Goal: Use online tool/utility: Utilize a website feature to perform a specific function

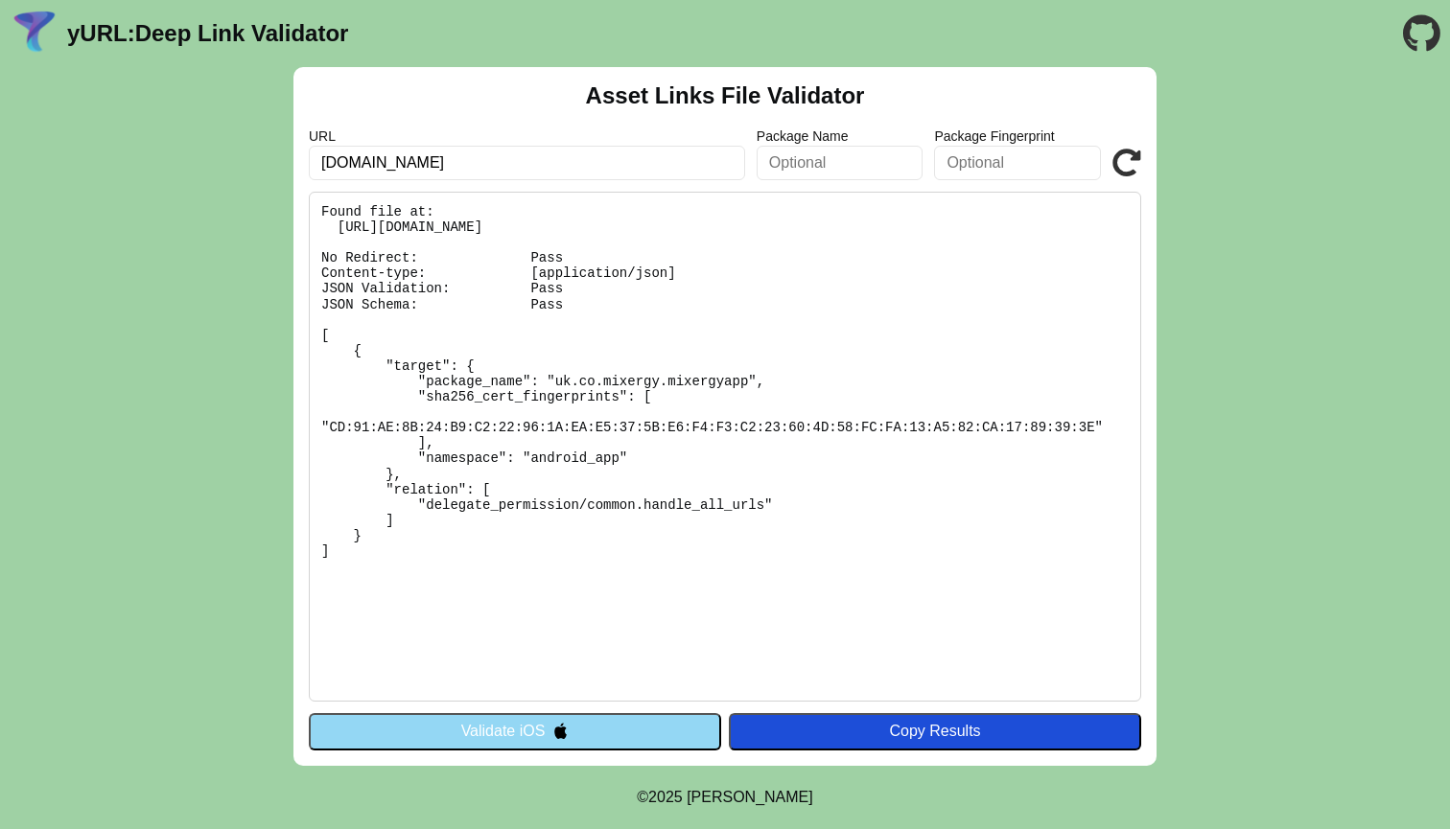
click at [563, 728] on img at bounding box center [560, 731] width 16 height 16
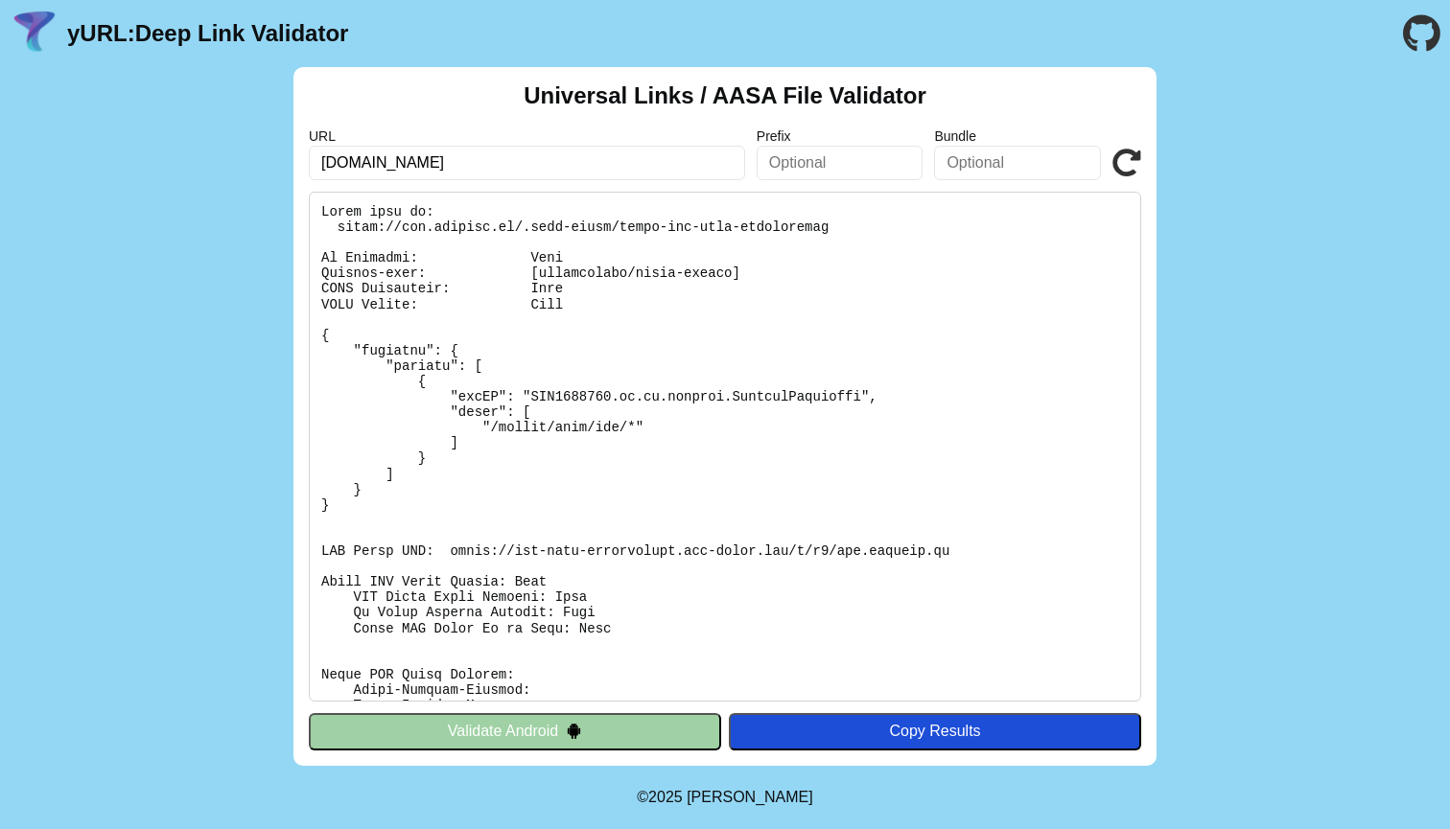
click at [627, 732] on button "Validate Android" at bounding box center [515, 731] width 412 height 36
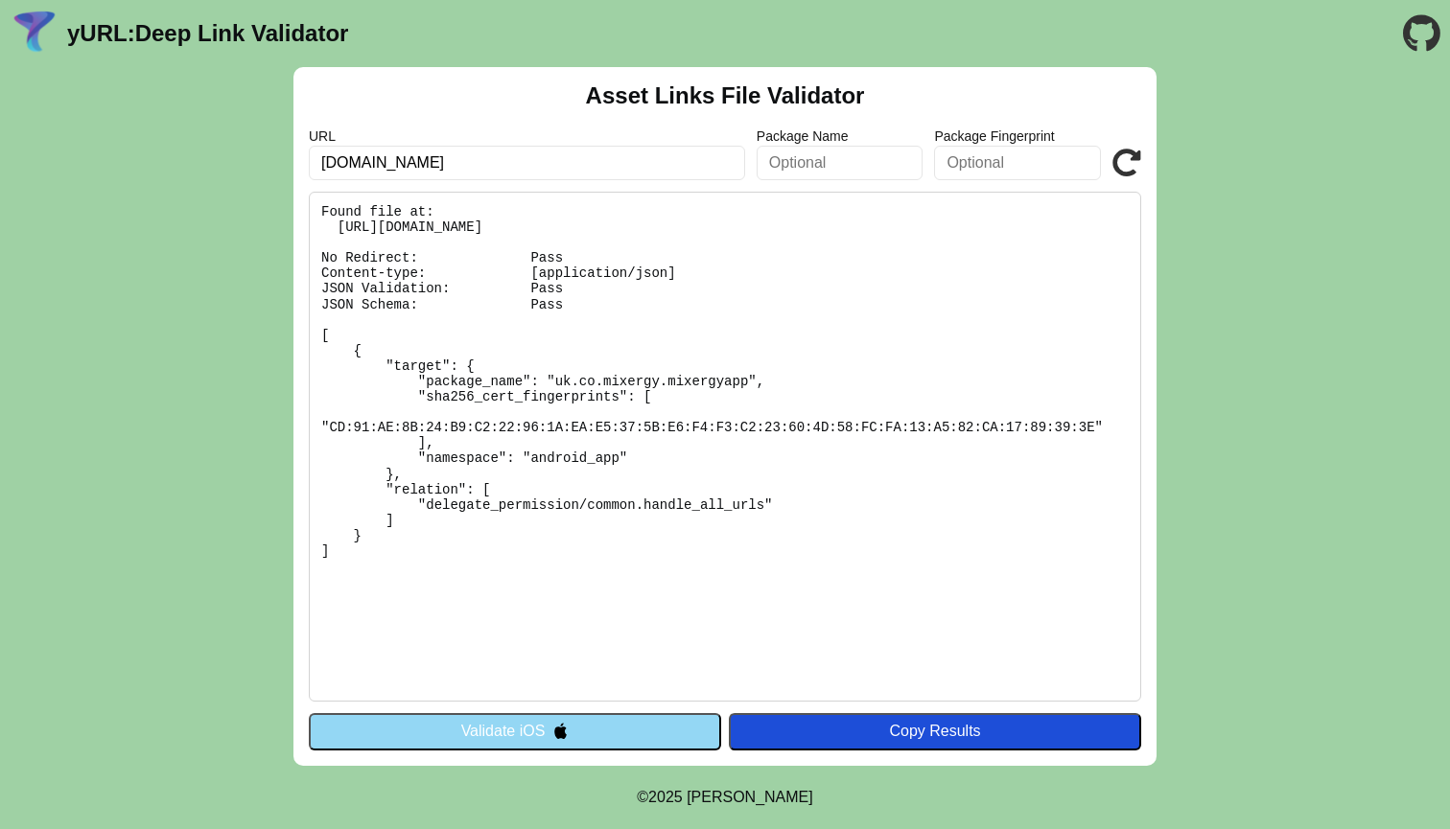
click at [1124, 164] on icon at bounding box center [1126, 163] width 29 height 29
click at [1129, 156] on icon at bounding box center [1126, 163] width 29 height 29
click at [1117, 169] on icon at bounding box center [1126, 163] width 29 height 29
click at [1134, 163] on icon at bounding box center [1126, 163] width 29 height 29
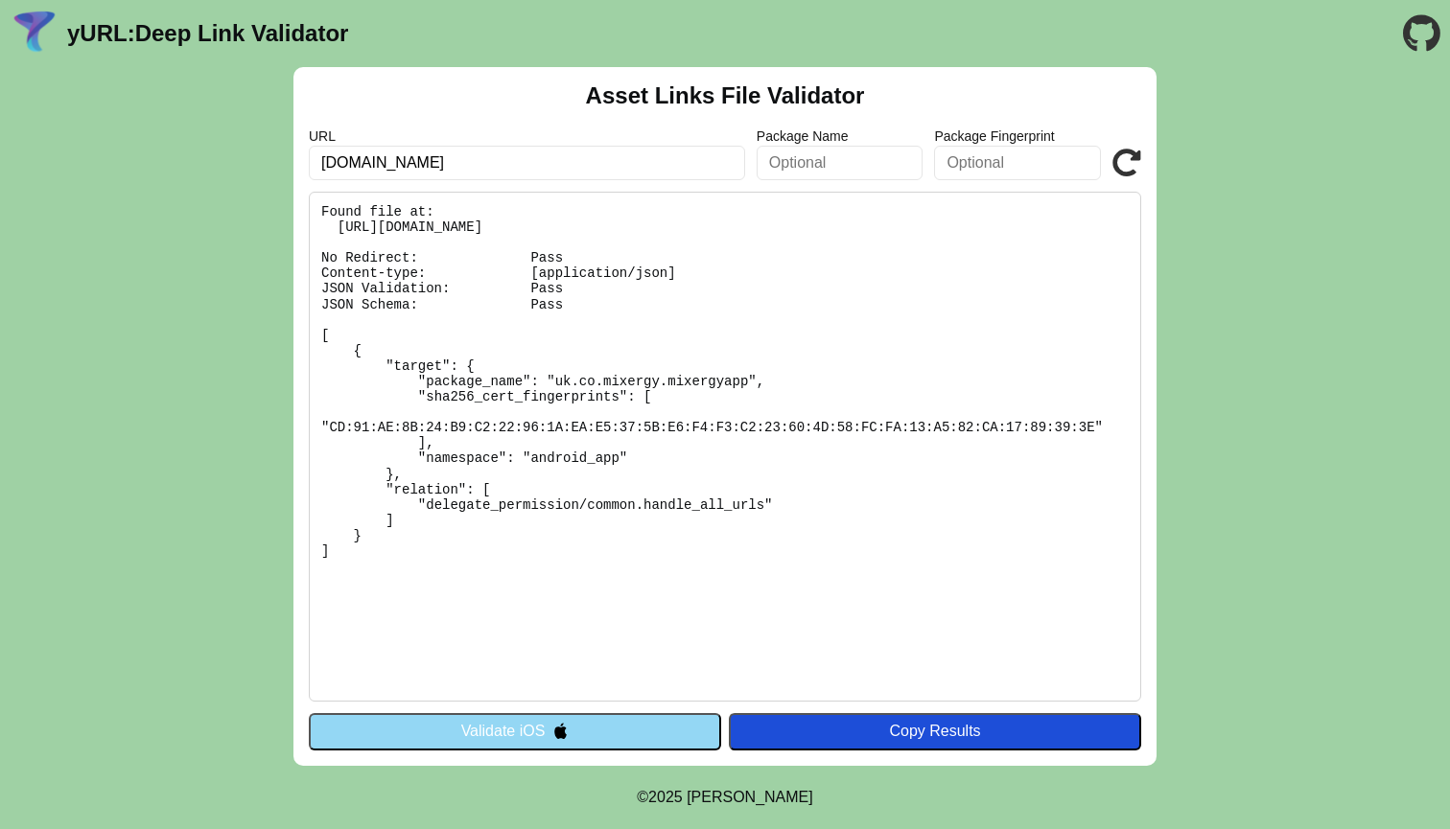
click at [1134, 163] on icon at bounding box center [1126, 163] width 29 height 29
click at [1134, 153] on icon at bounding box center [1126, 163] width 29 height 29
click at [1126, 170] on icon at bounding box center [1126, 163] width 29 height 29
click at [537, 731] on button "Validate iOS" at bounding box center [515, 731] width 412 height 36
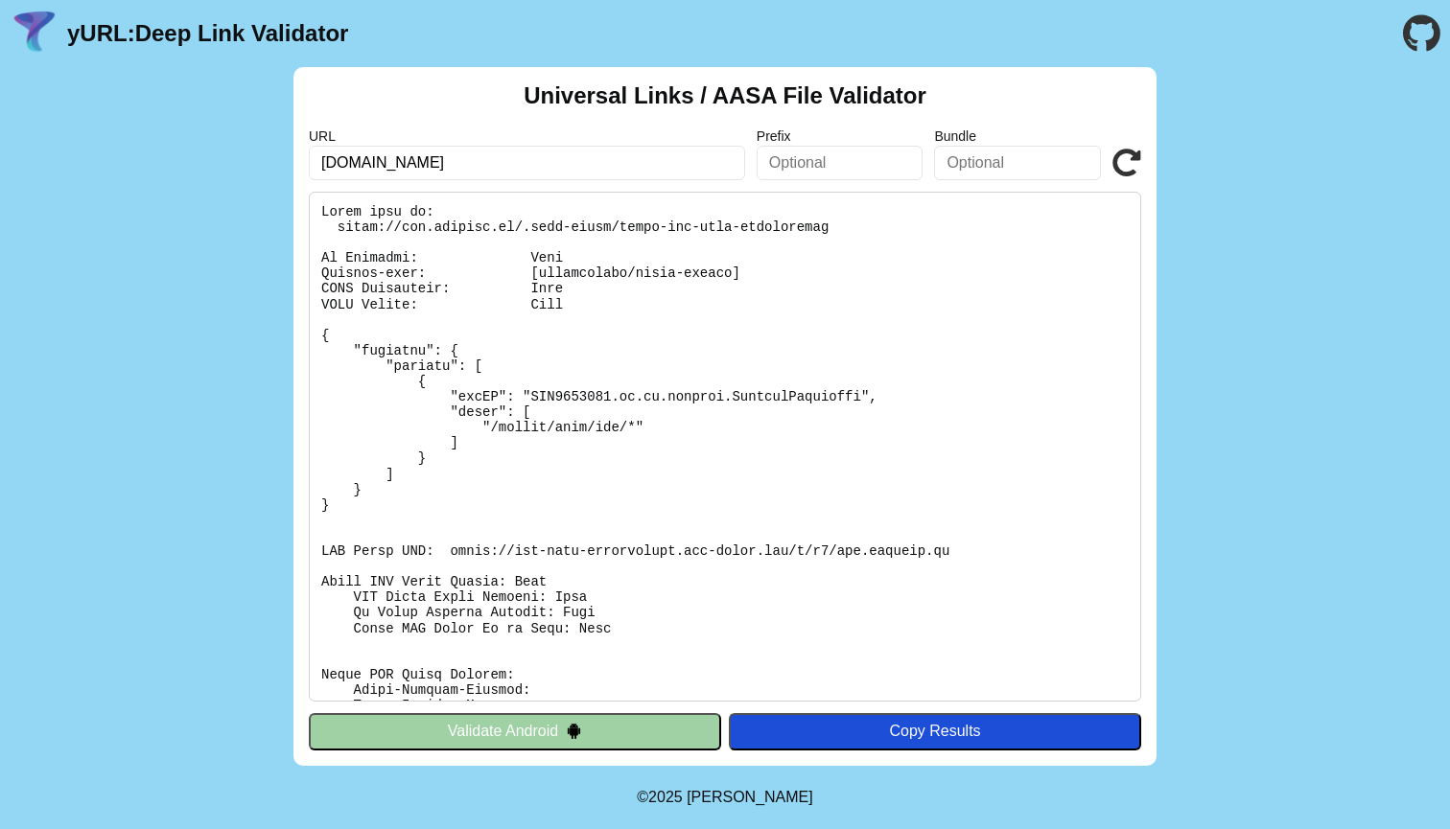
click at [1126, 165] on icon at bounding box center [1126, 163] width 29 height 29
click at [575, 727] on img at bounding box center [574, 731] width 16 height 16
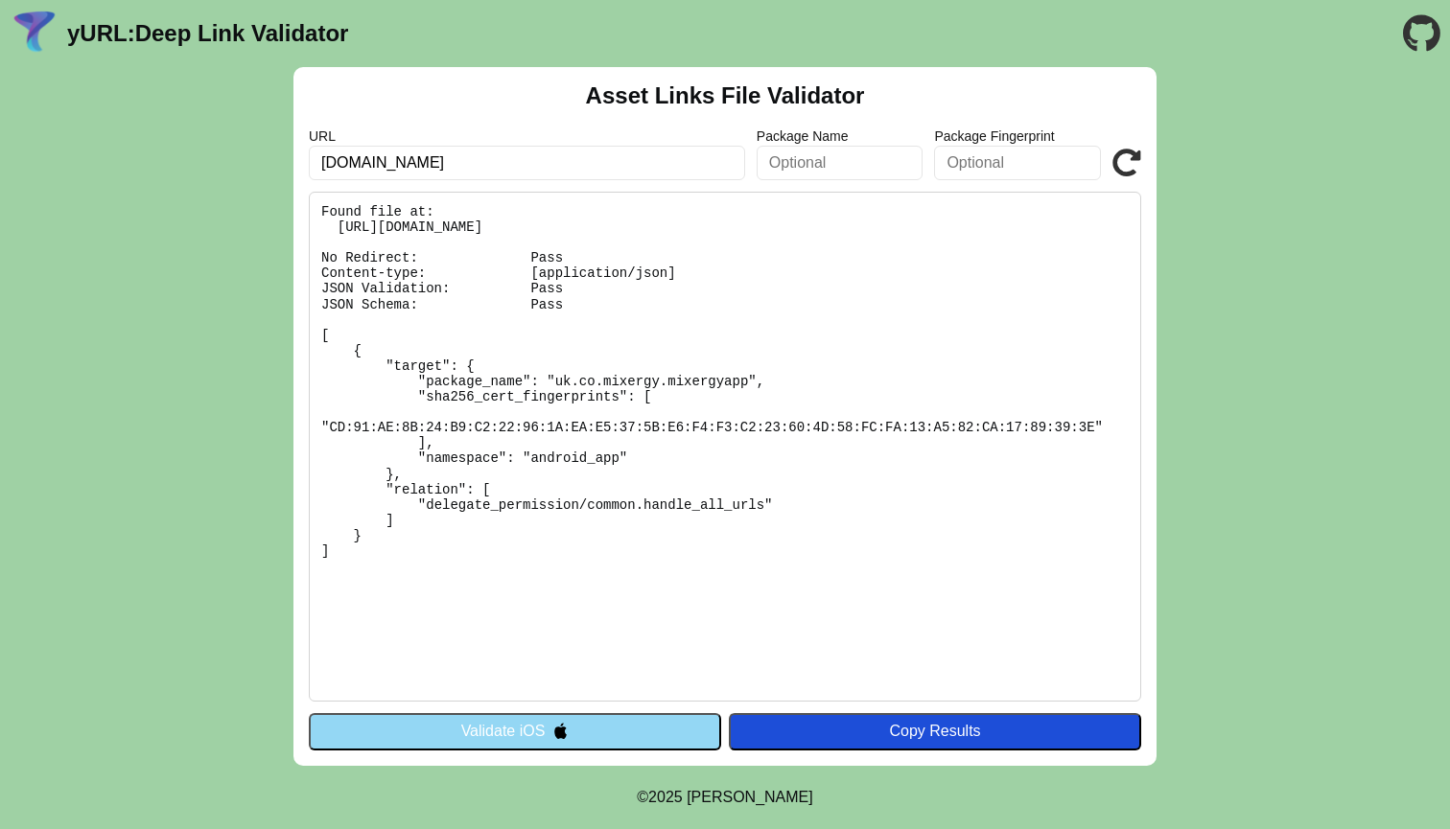
click at [1135, 162] on icon at bounding box center [1126, 163] width 29 height 29
click at [1138, 160] on icon at bounding box center [1126, 163] width 29 height 29
